Goal: Complete application form

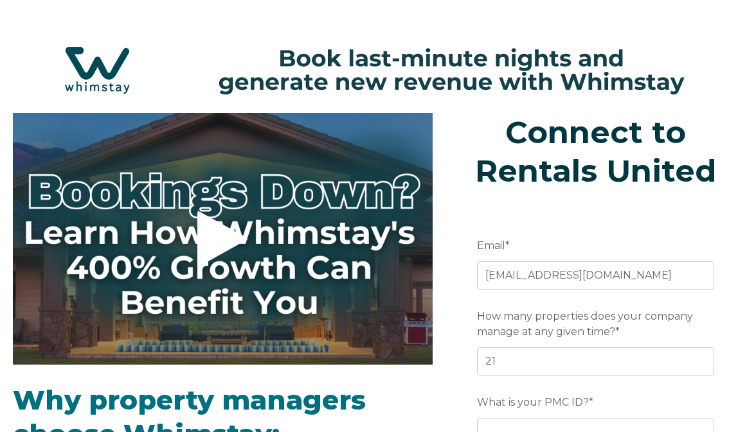
scroll to position [88, 0]
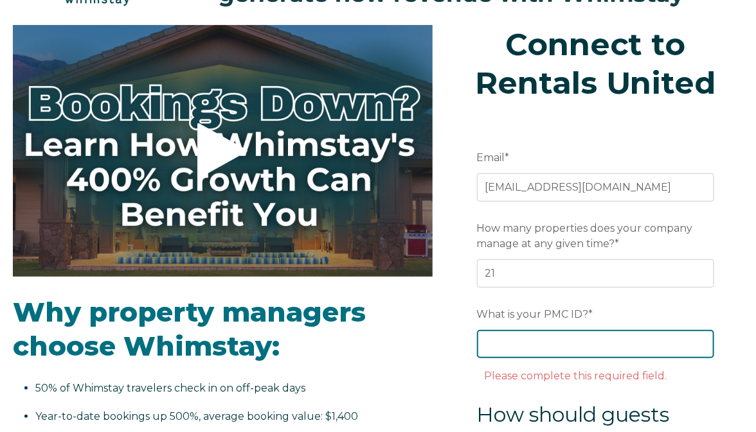
click at [506, 342] on input "What is your PMC ID? *" at bounding box center [595, 344] width 237 height 28
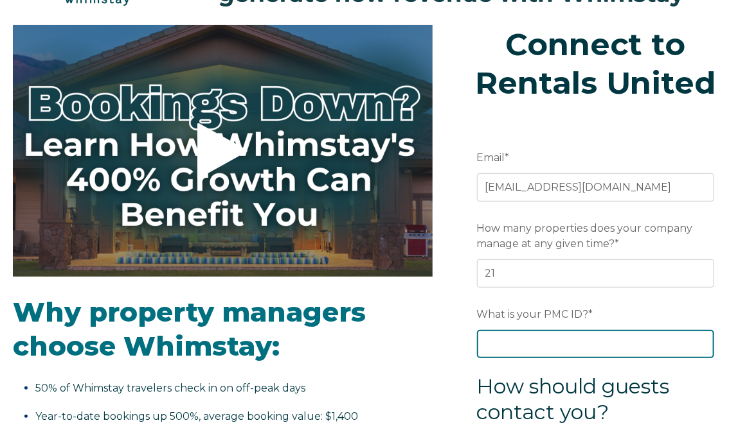
paste input "734229"
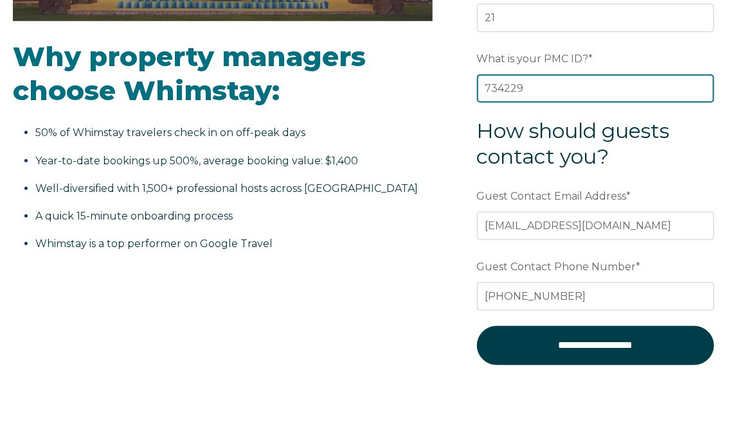
scroll to position [345, 0]
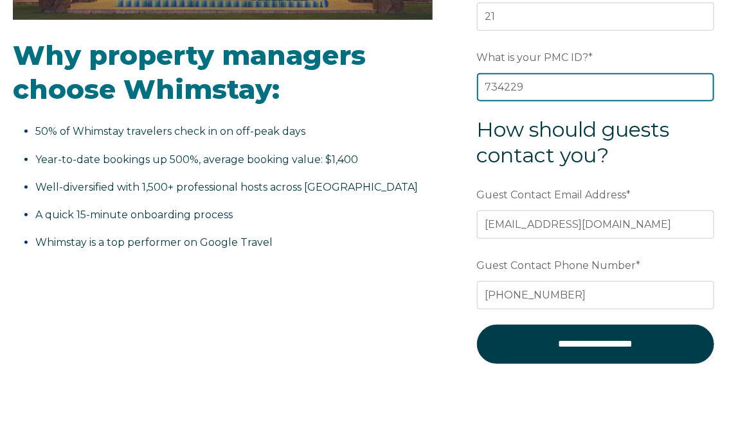
type input "734229"
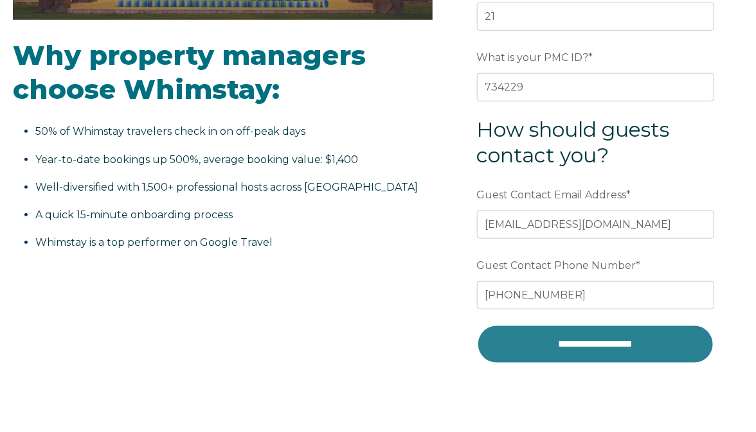
click at [543, 335] on input "**********" at bounding box center [595, 344] width 237 height 39
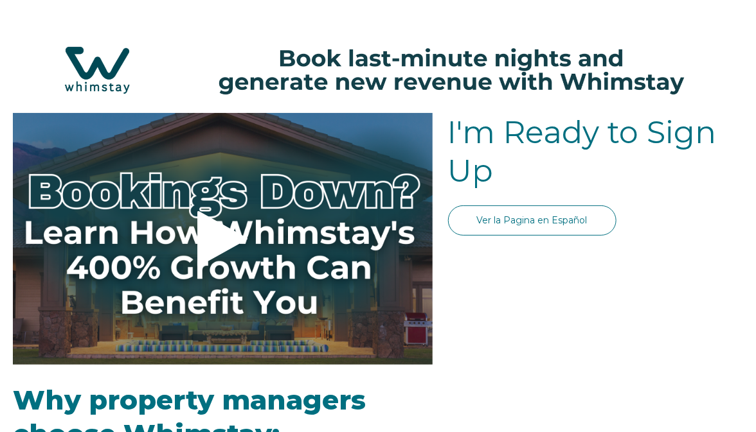
select select "US"
select select "Standard"
